Goal: Information Seeking & Learning: Compare options

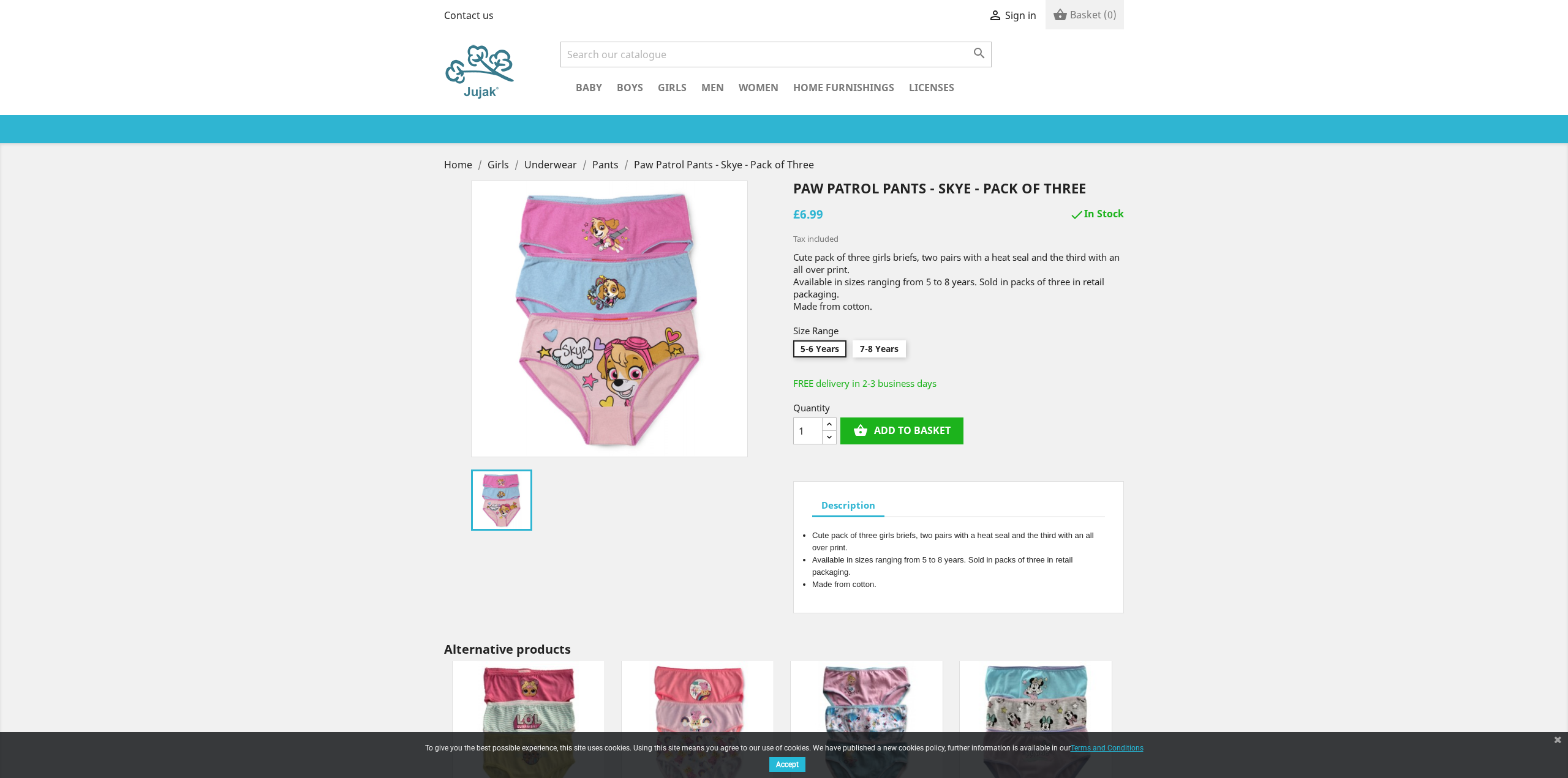
click at [784, 217] on div "Close dialog DON'T MISS OUT Receive personalised offers when you sign up today!…" at bounding box center [784, 389] width 1568 height 778
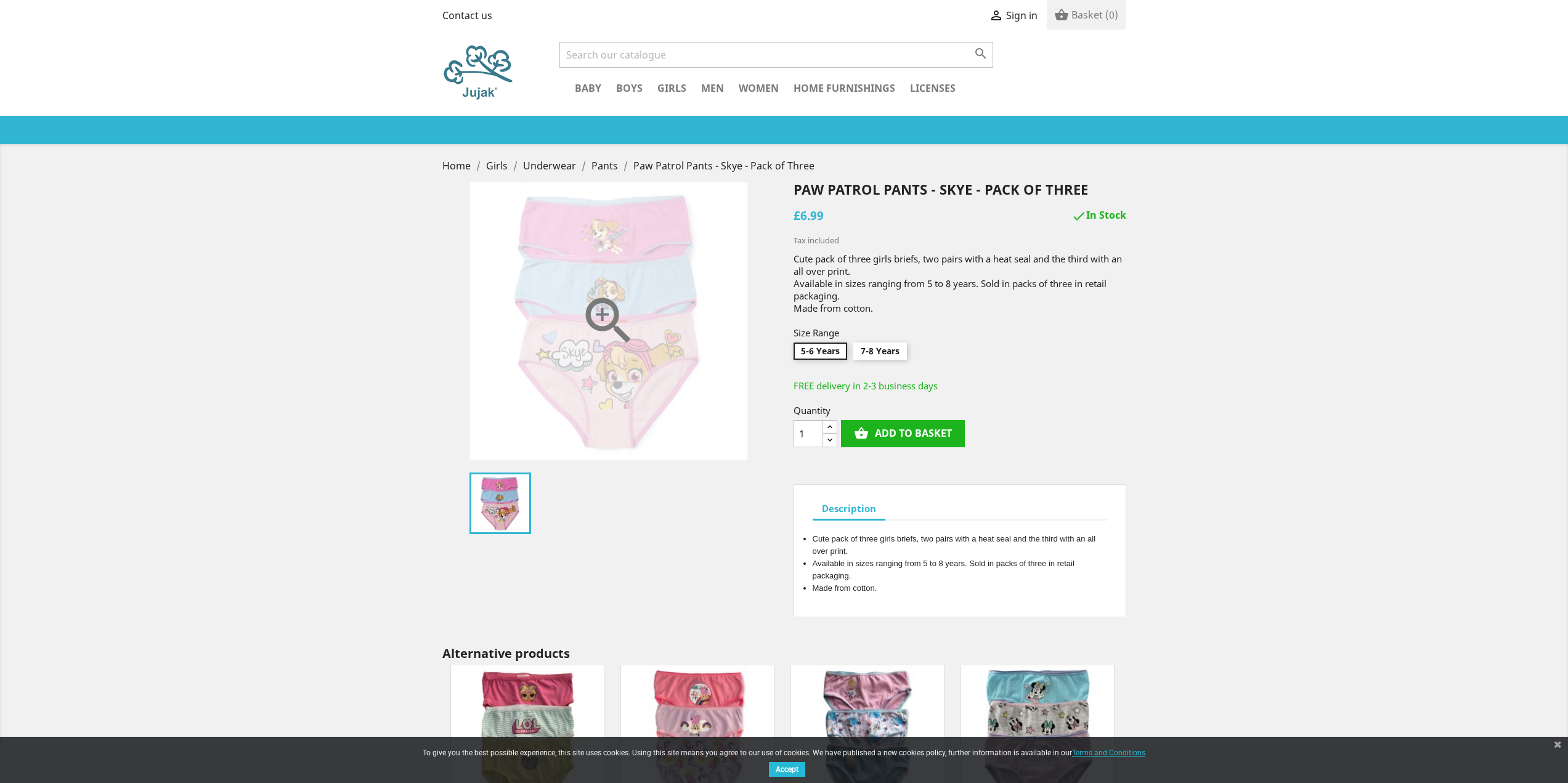
click at [604, 297] on icon "" at bounding box center [609, 321] width 61 height 61
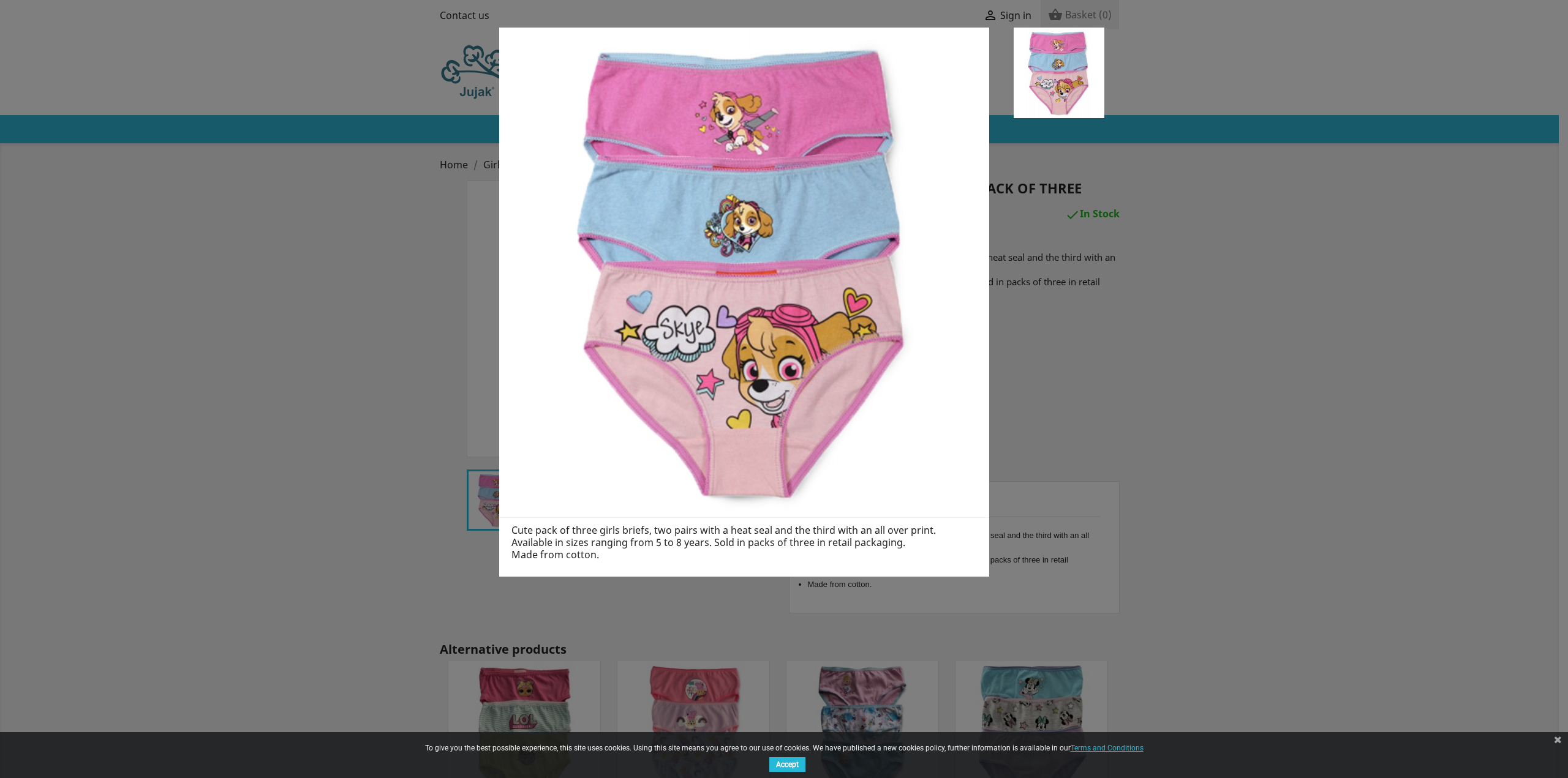
click at [1035, 282] on aside at bounding box center [1047, 307] width 115 height 559
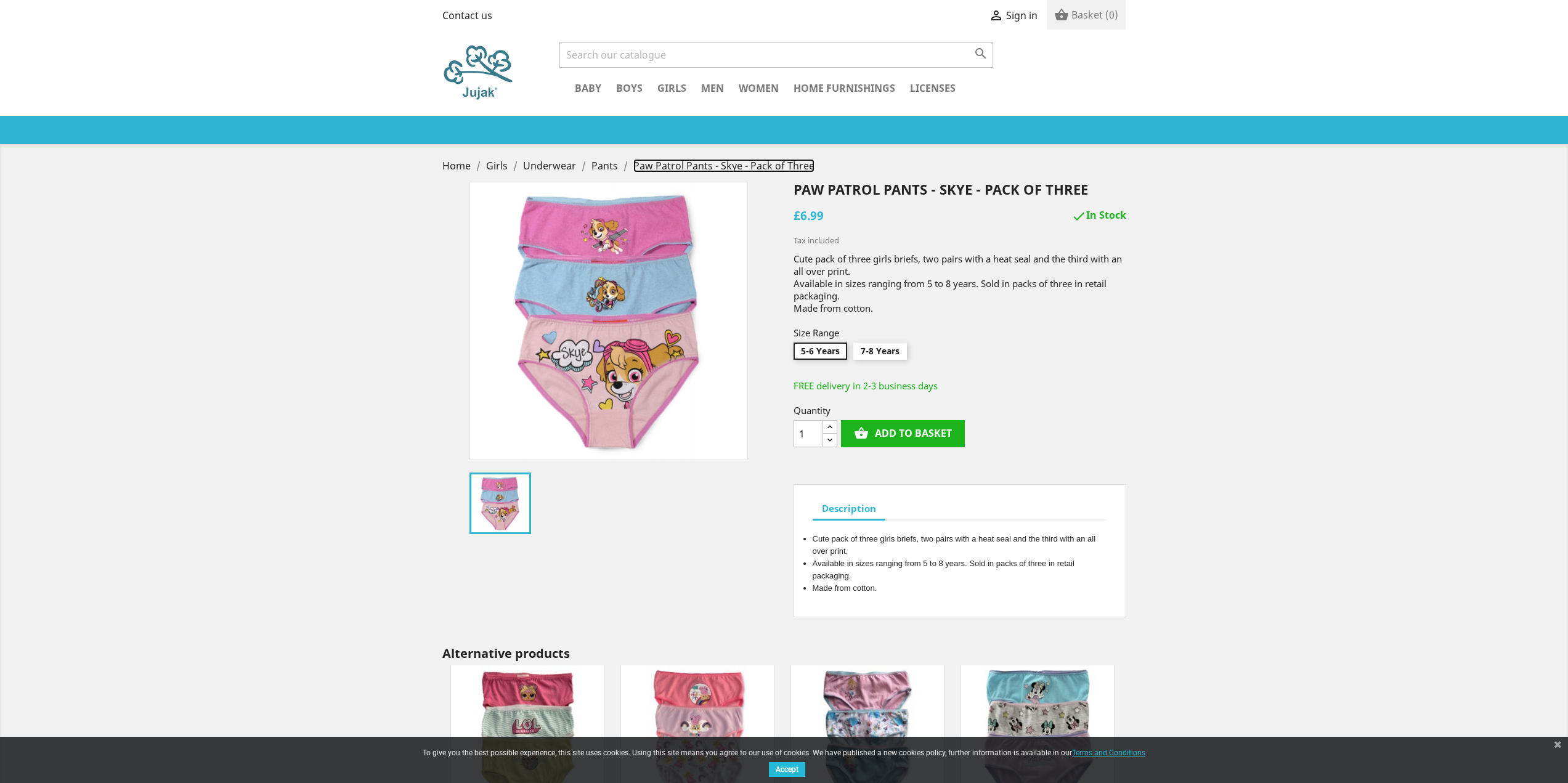
click at [688, 166] on span "Paw Patrol Pants - Skye - Pack of Three" at bounding box center [724, 166] width 181 height 14
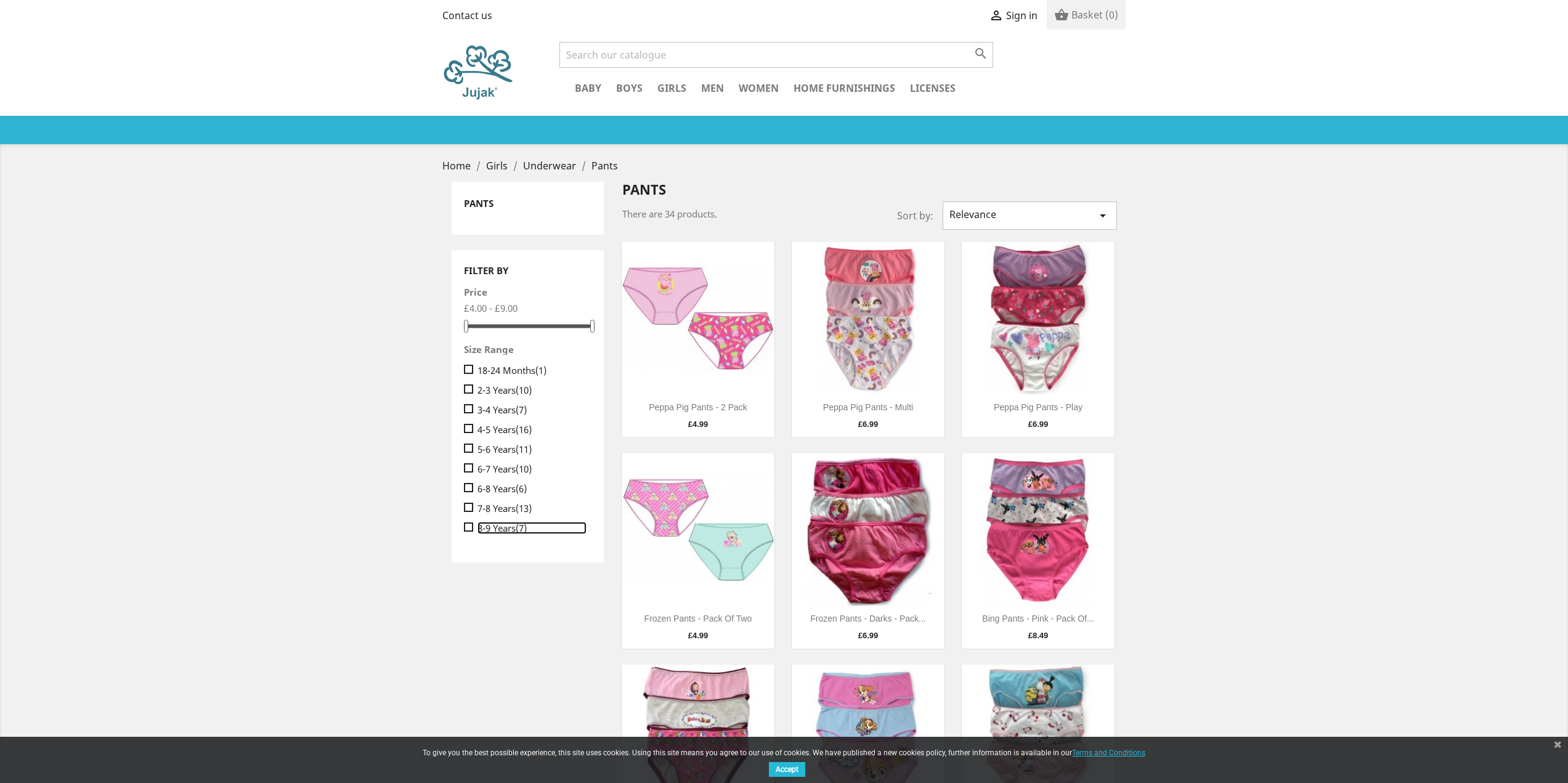
click at [496, 530] on link "8-9 Years (7)" at bounding box center [532, 528] width 110 height 12
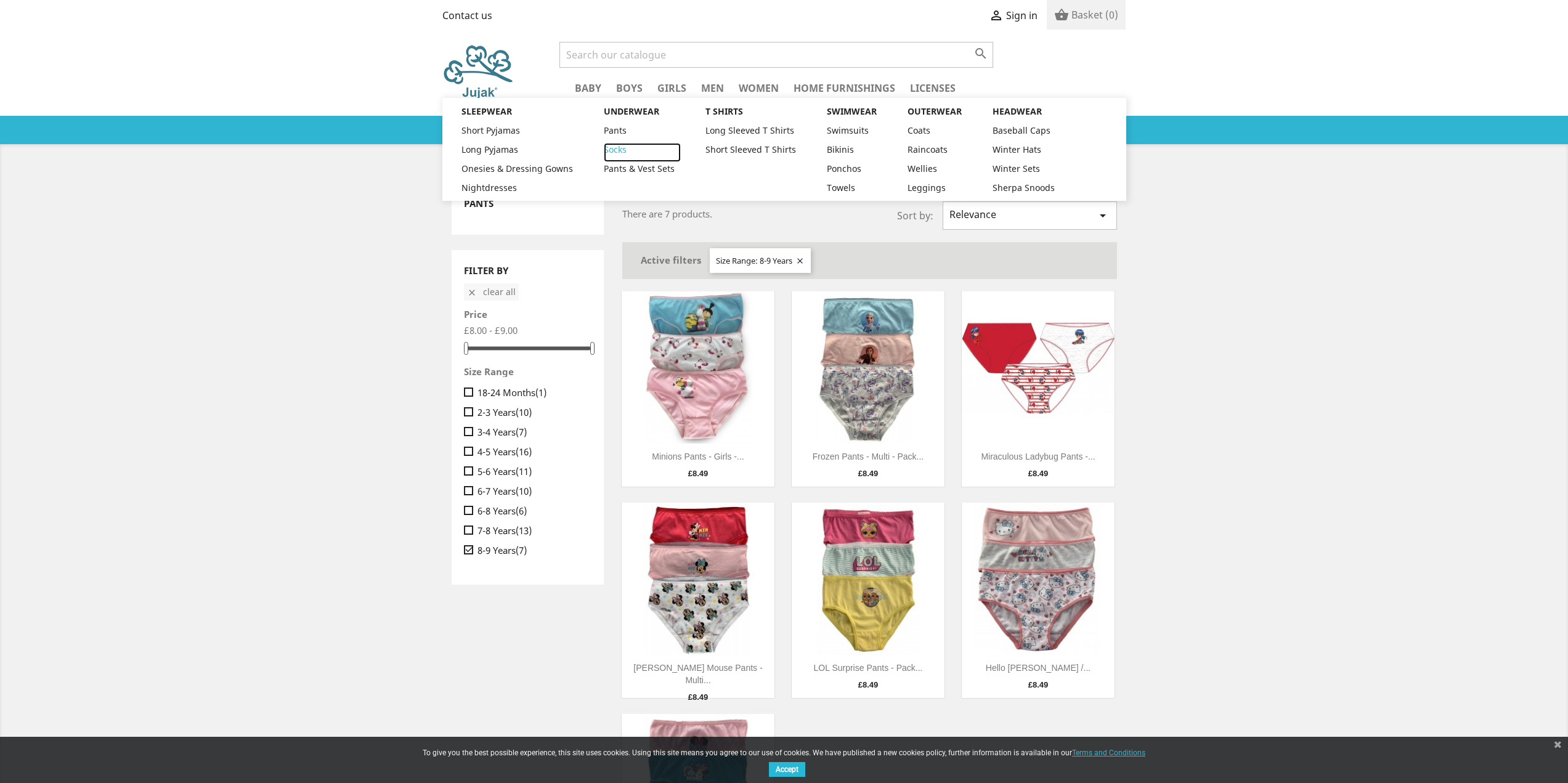
click at [621, 152] on link "Socks" at bounding box center [642, 152] width 77 height 19
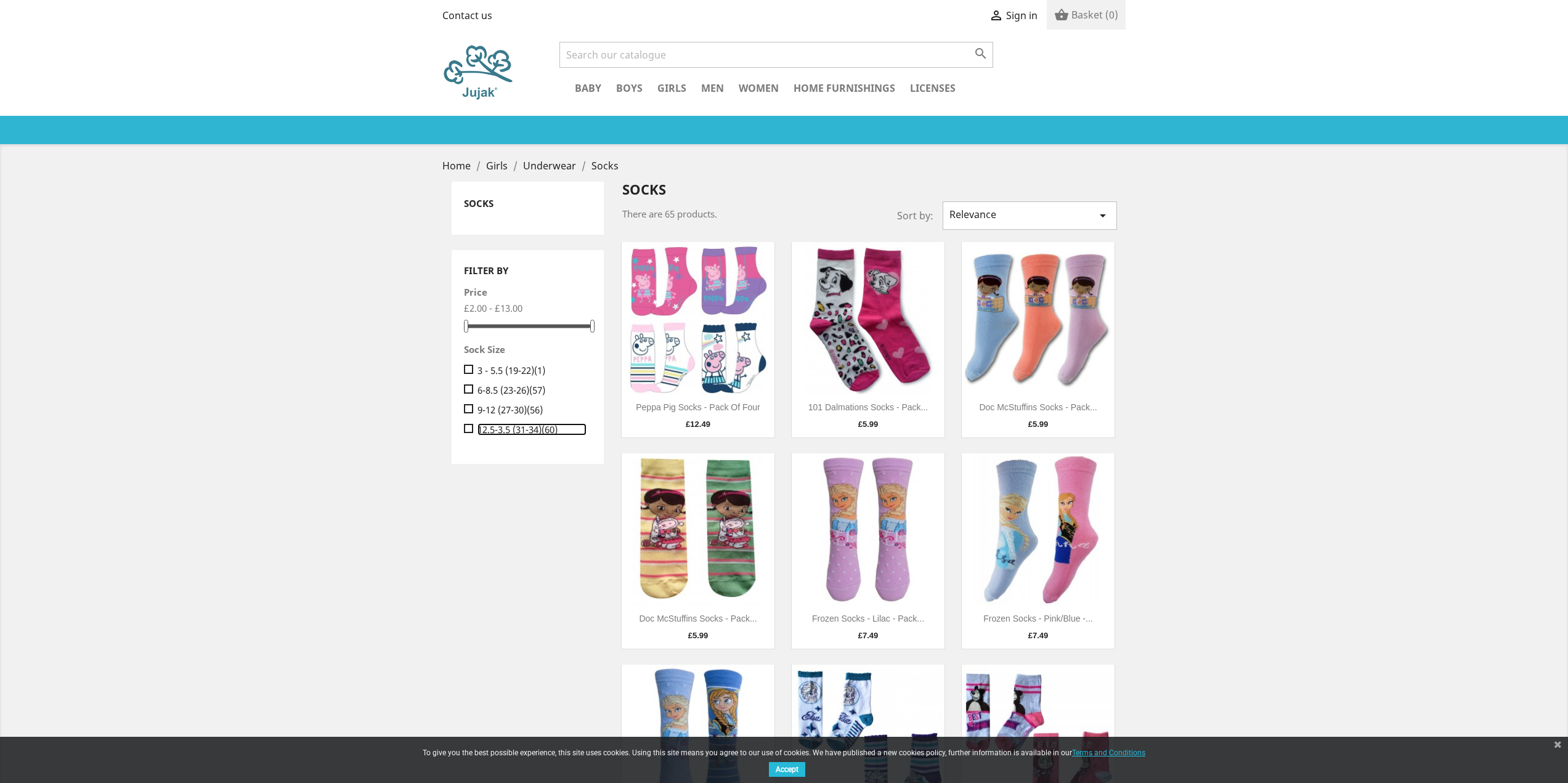
click at [554, 426] on span "(60)" at bounding box center [549, 429] width 16 height 12
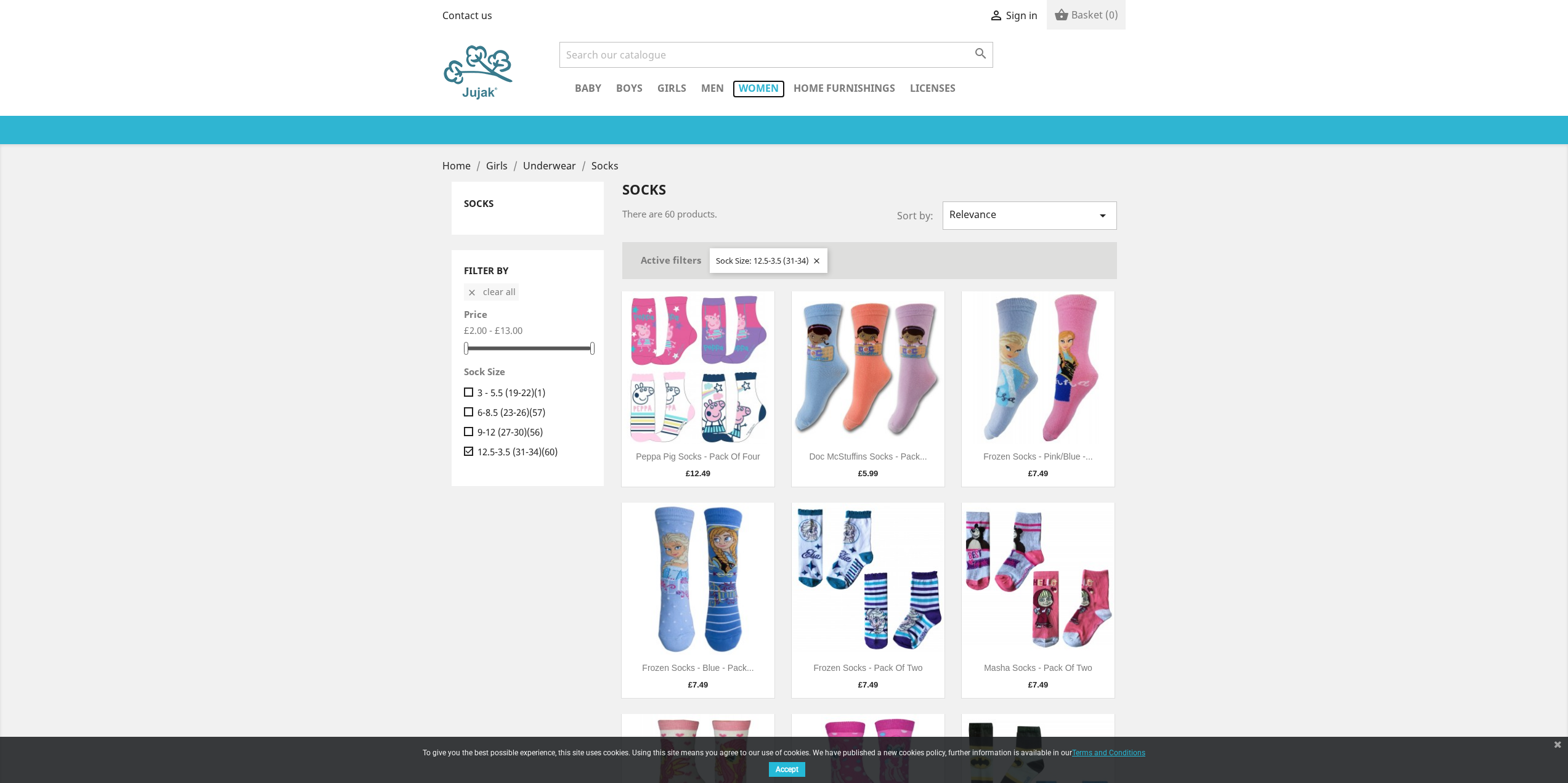
click at [764, 86] on link "Women" at bounding box center [759, 89] width 53 height 18
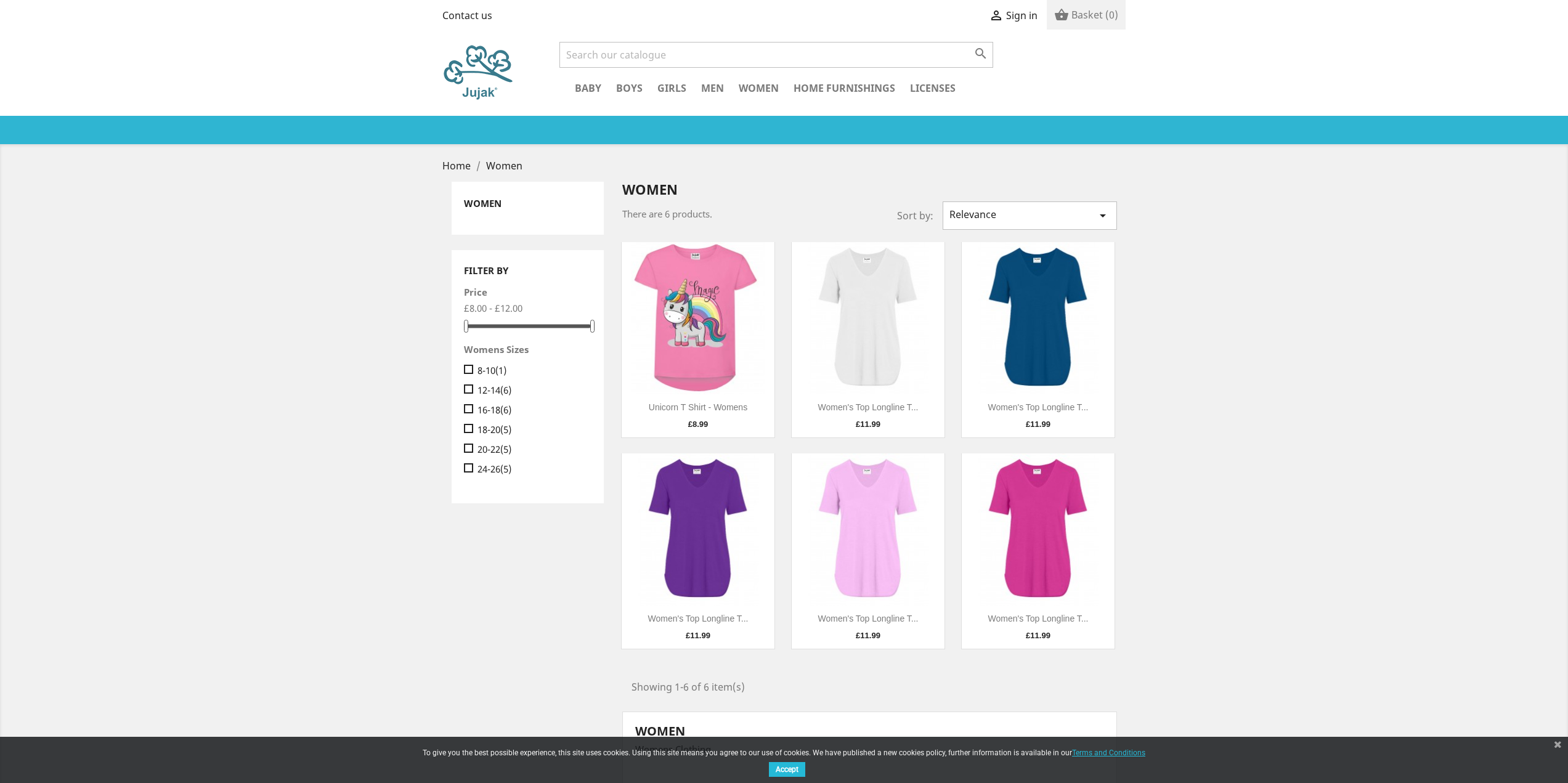
scroll to position [61, 0]
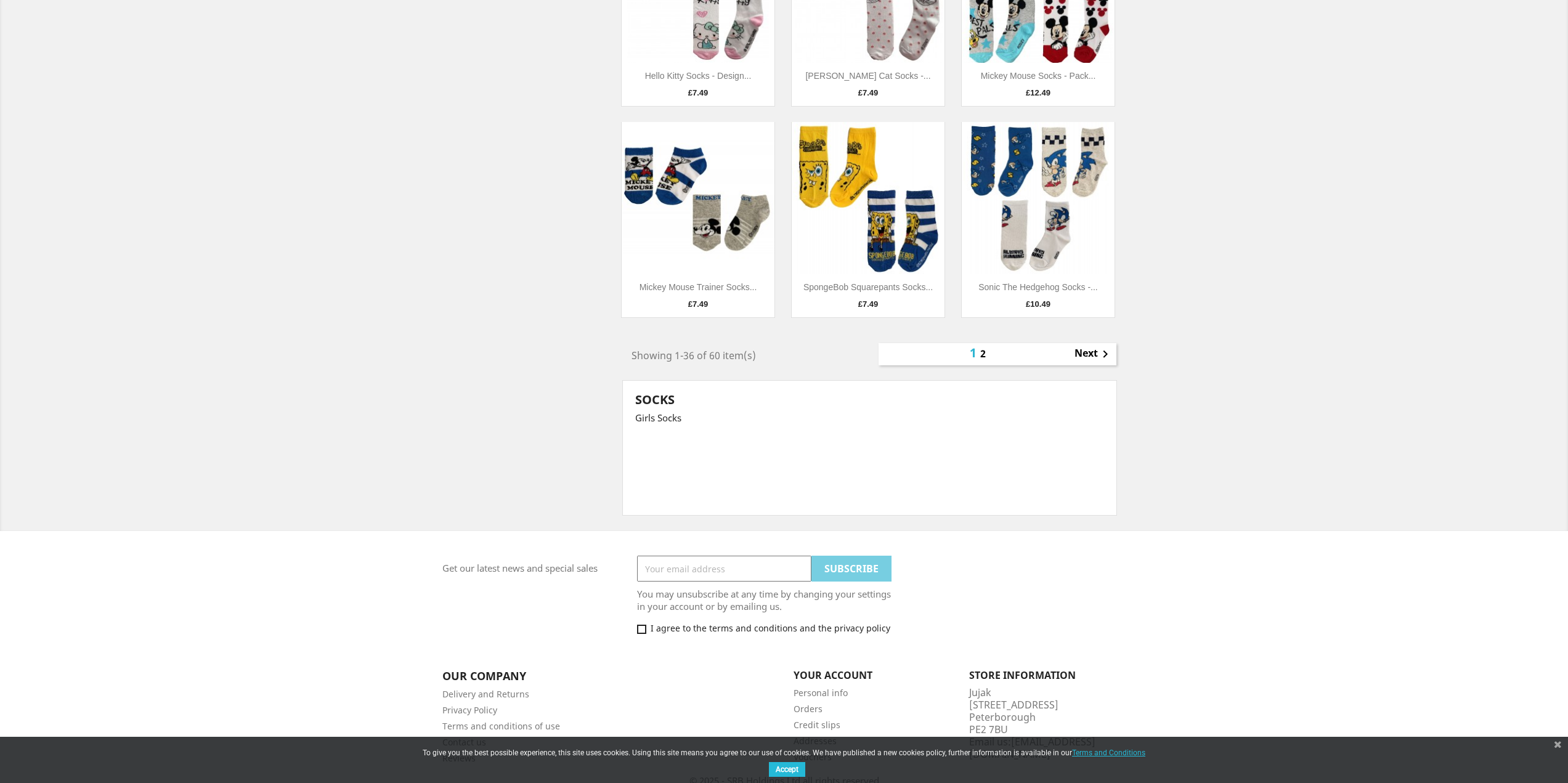
scroll to position [2507, 0]
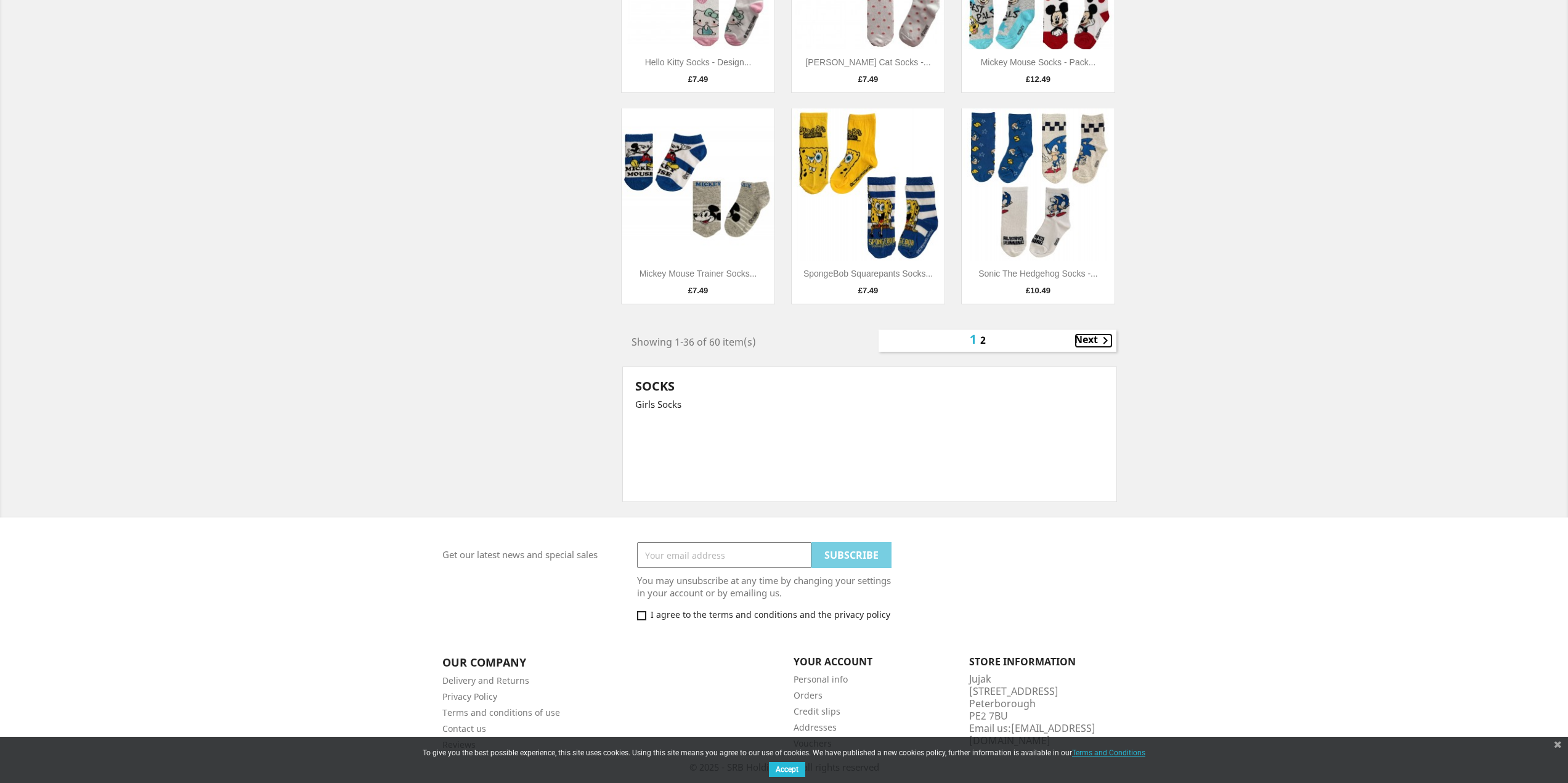
click at [1091, 341] on link "Next " at bounding box center [1093, 340] width 38 height 14
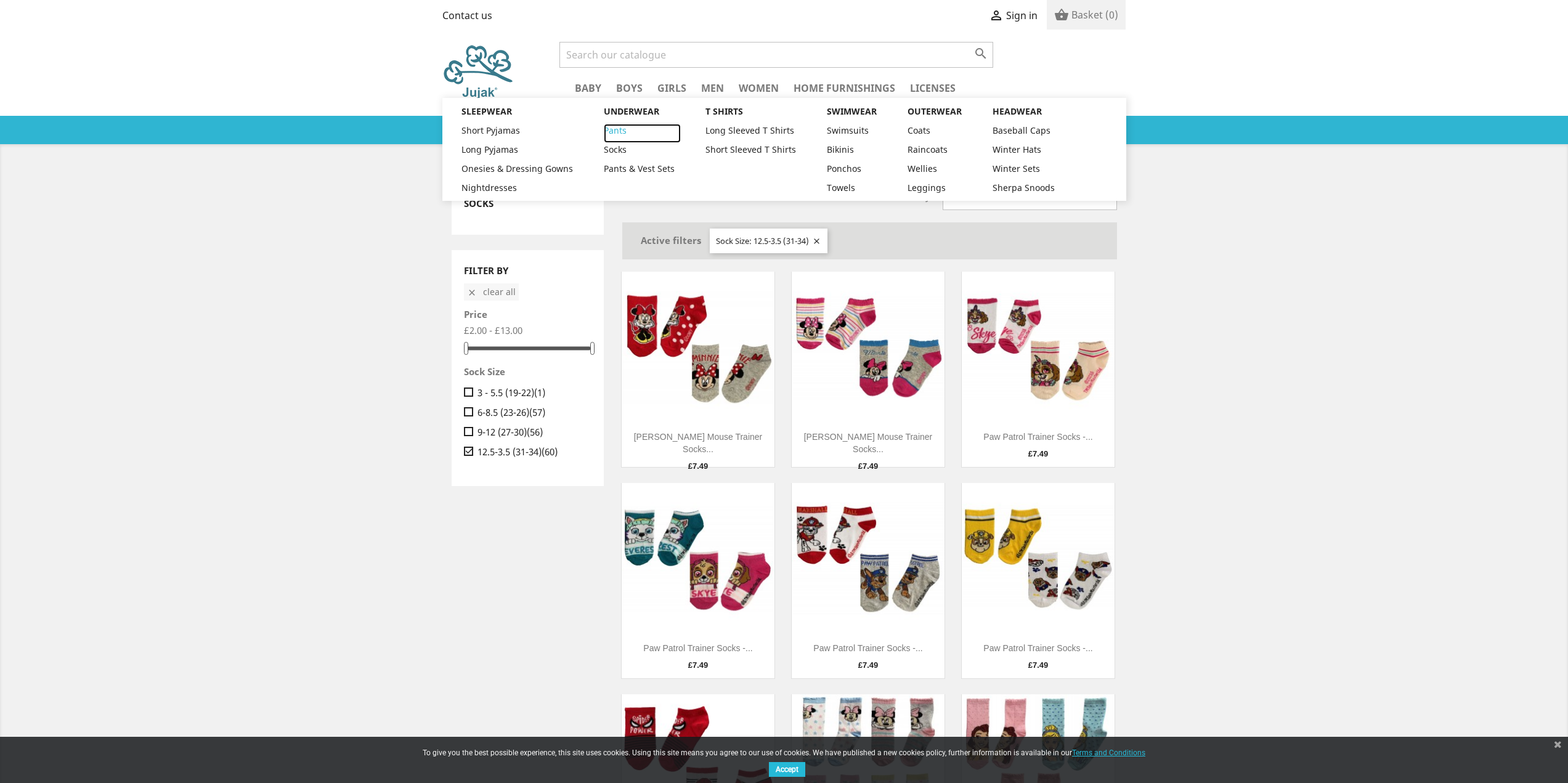
click at [619, 134] on link "Pants" at bounding box center [642, 134] width 77 height 19
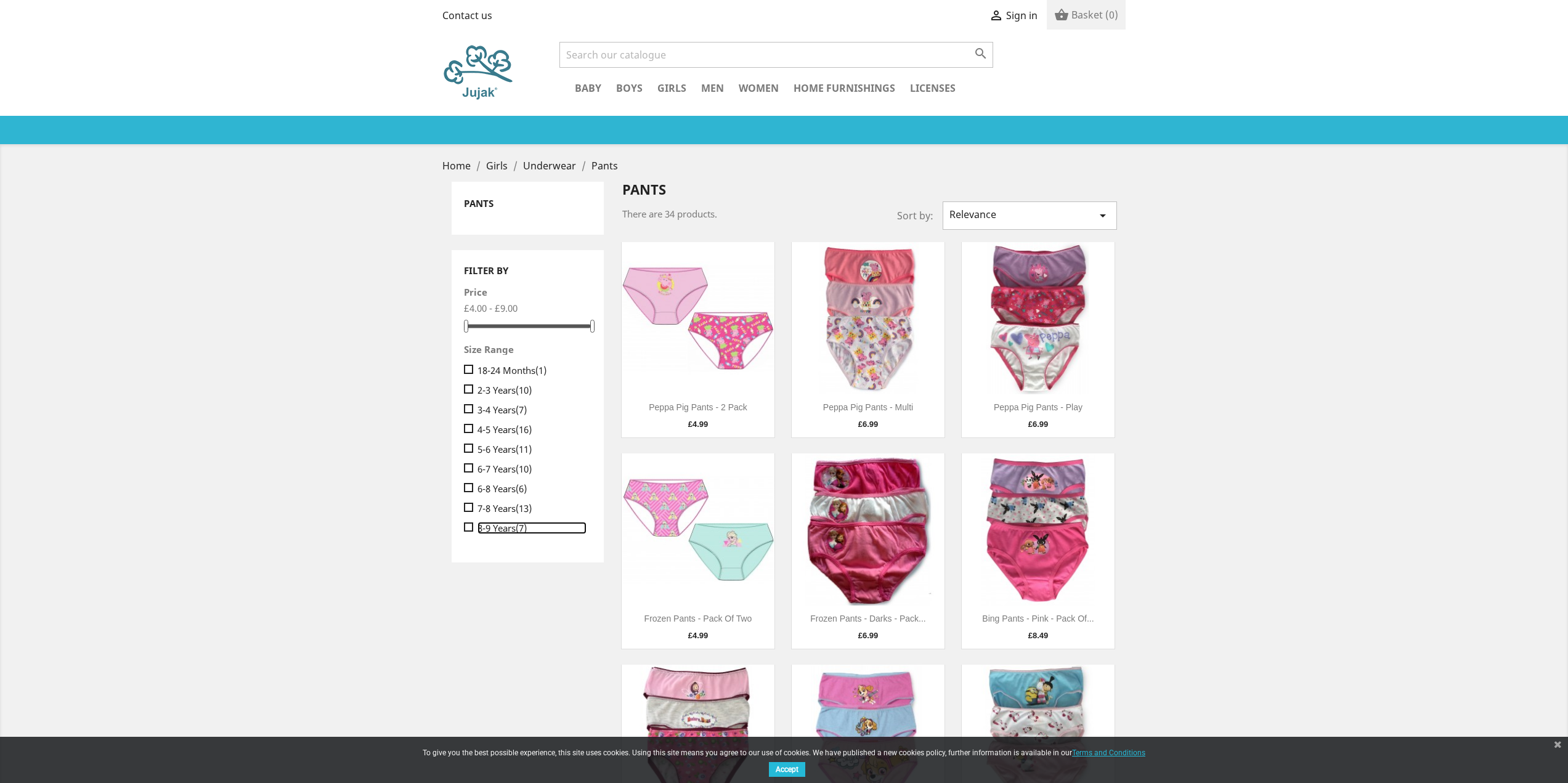
click at [522, 530] on span "(7)" at bounding box center [521, 528] width 11 height 12
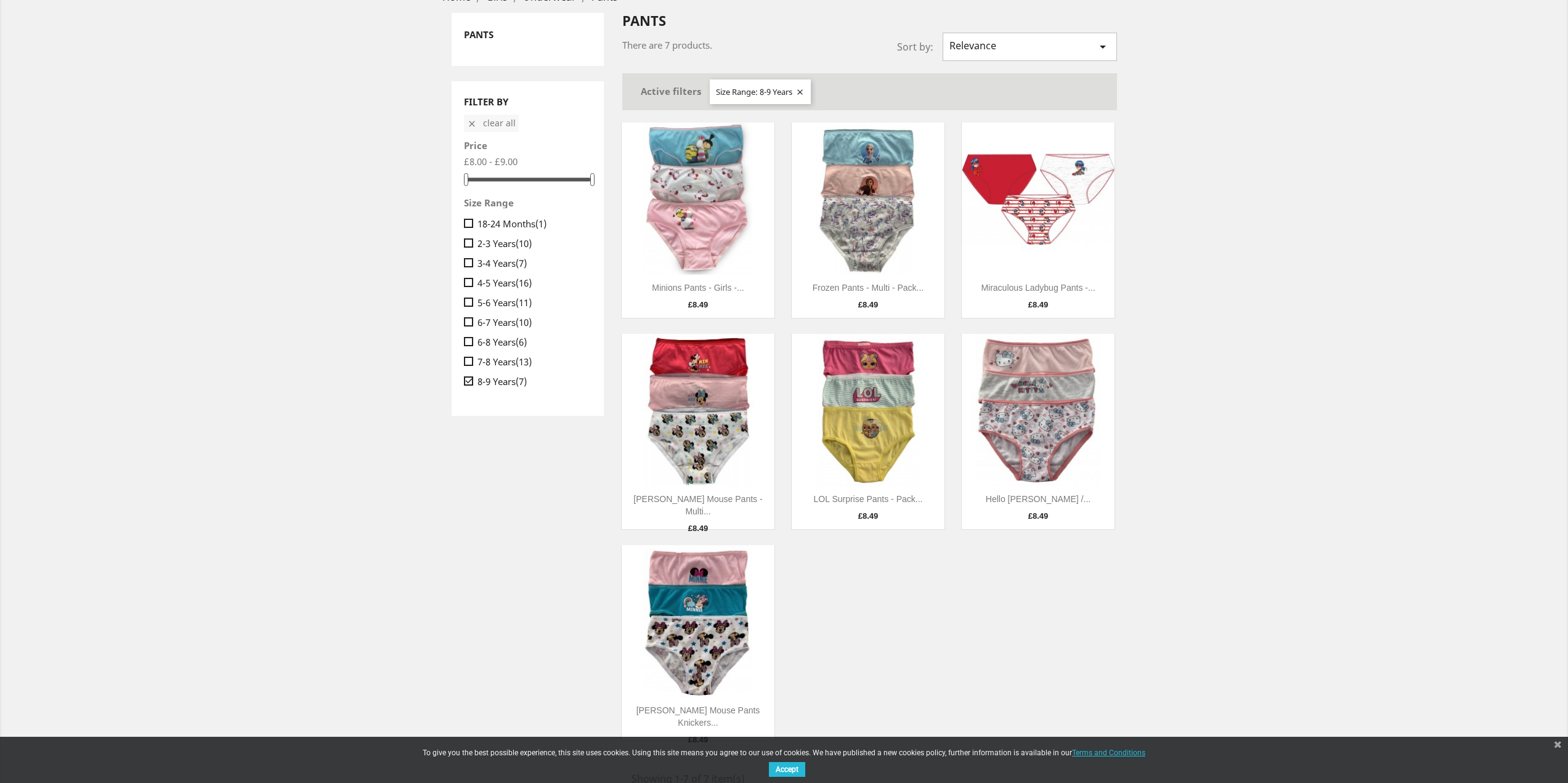
scroll to position [146, 0]
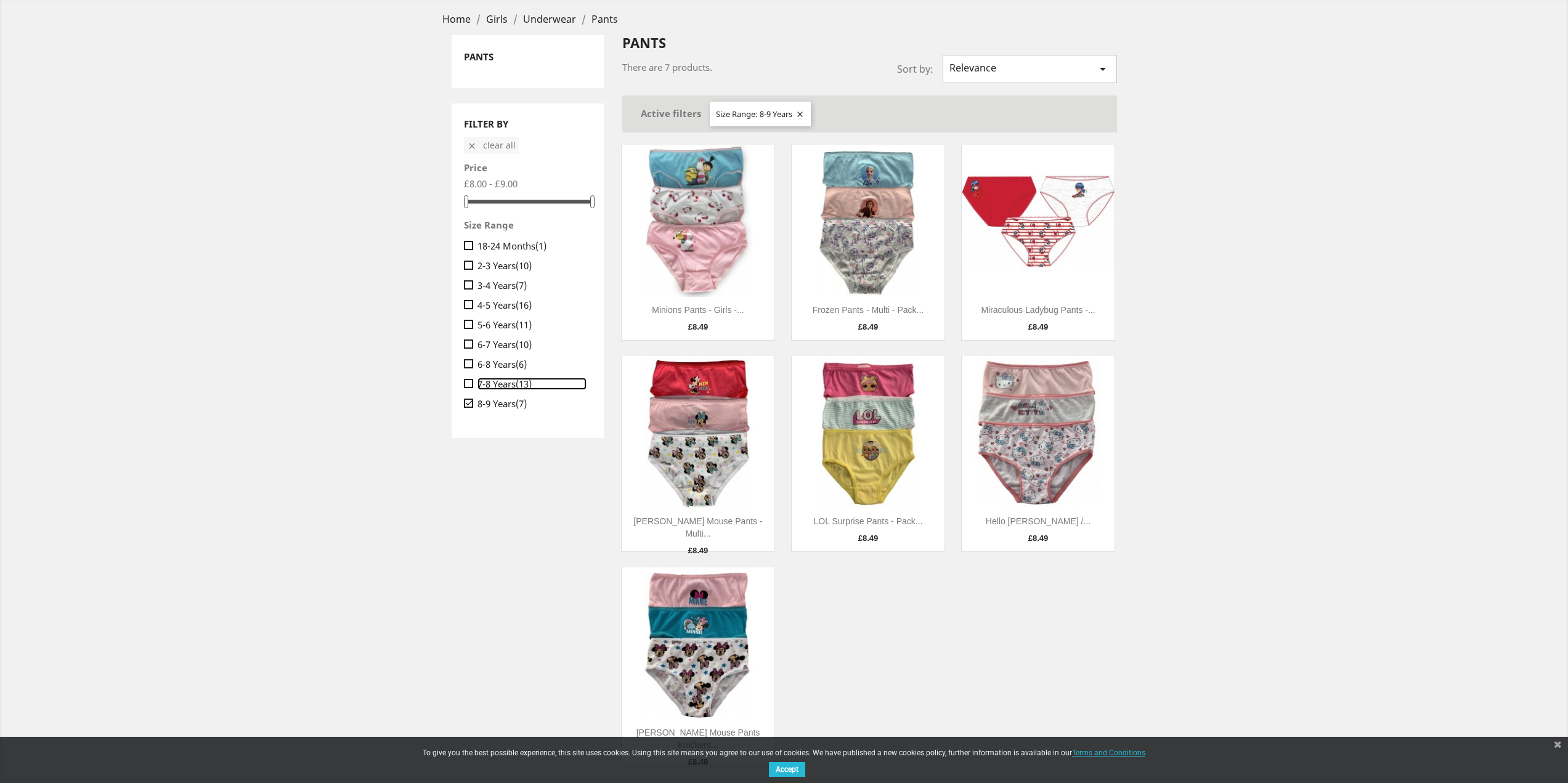
click at [529, 384] on span "(13)" at bounding box center [524, 384] width 16 height 12
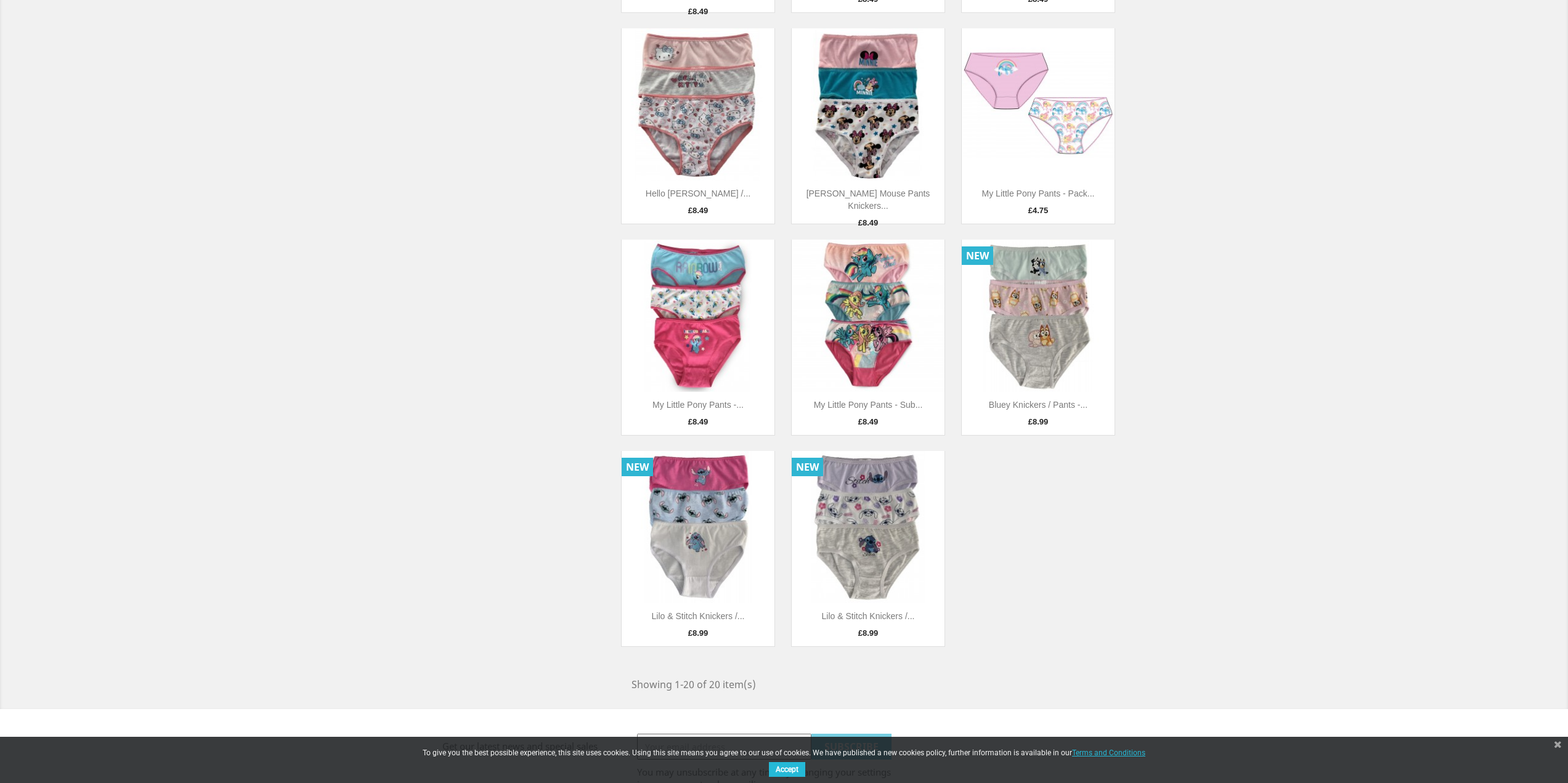
scroll to position [1109, 0]
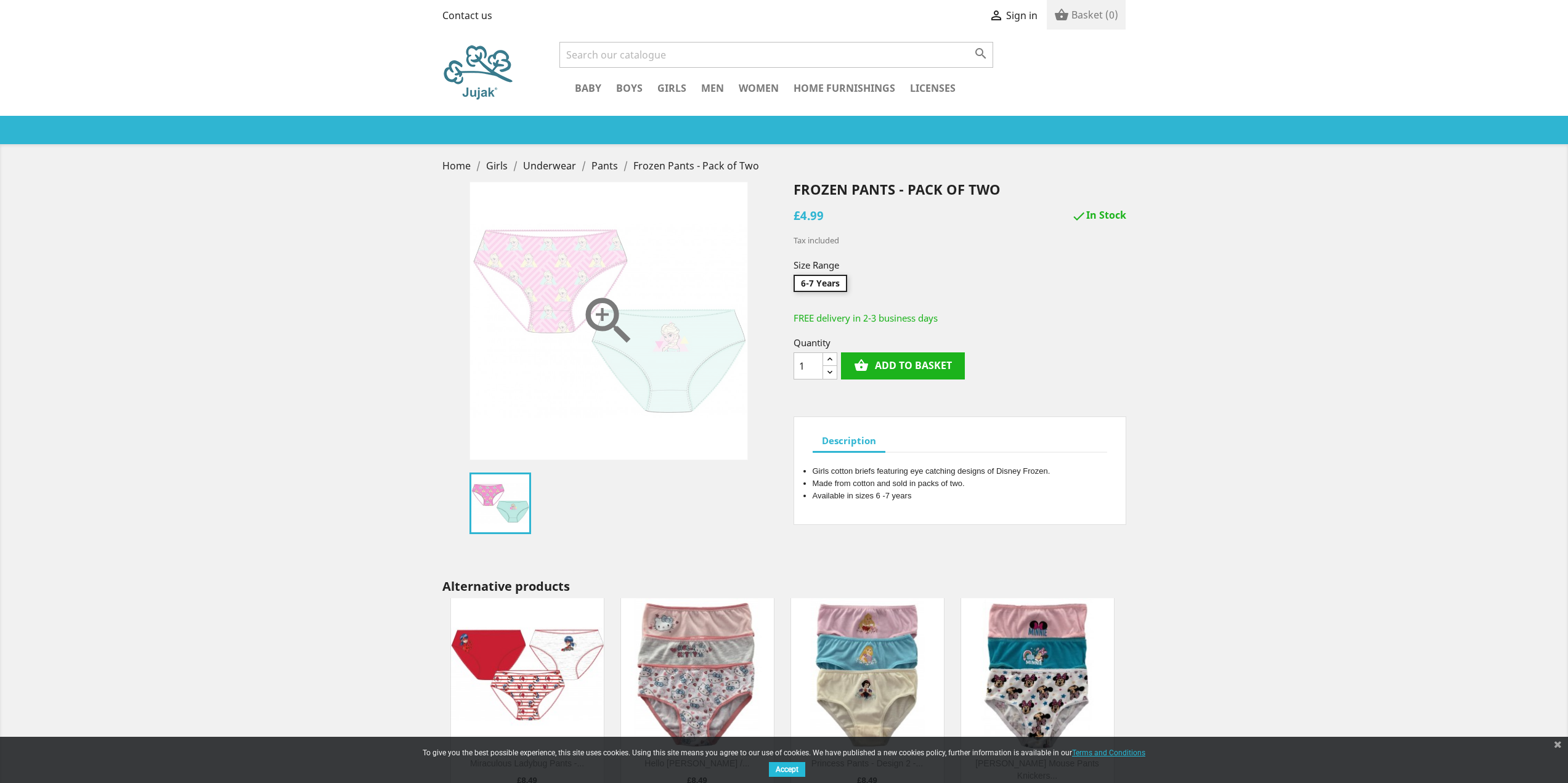
click at [631, 316] on icon "" at bounding box center [609, 321] width 61 height 61
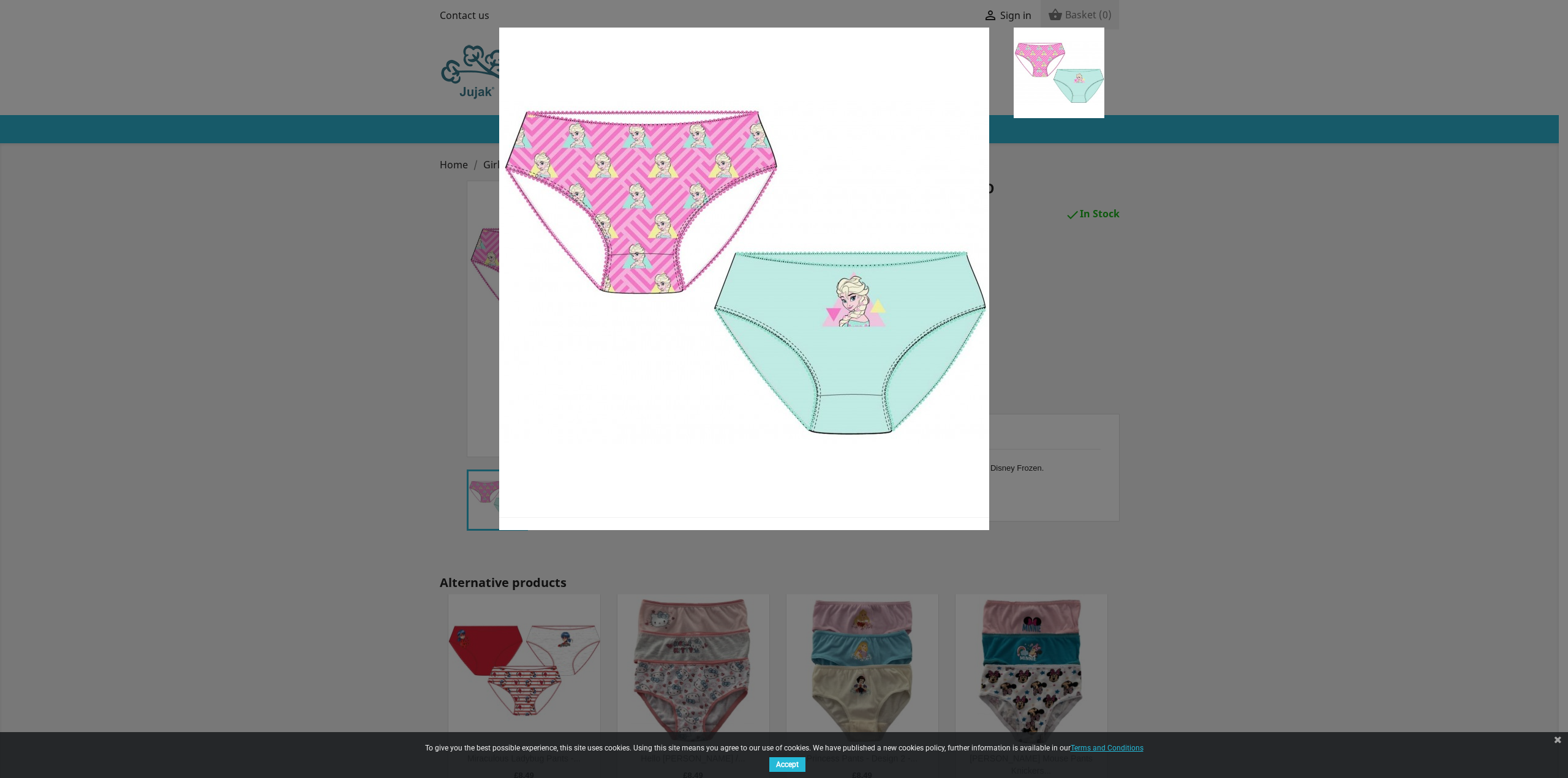
click at [422, 184] on div at bounding box center [784, 389] width 1568 height 778
